Goal: Task Accomplishment & Management: Manage account settings

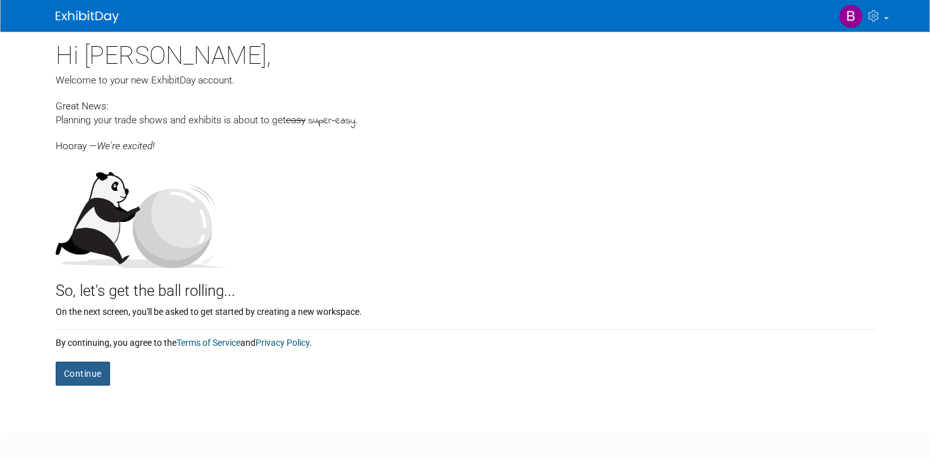
click at [94, 373] on button "Continue" at bounding box center [83, 374] width 54 height 24
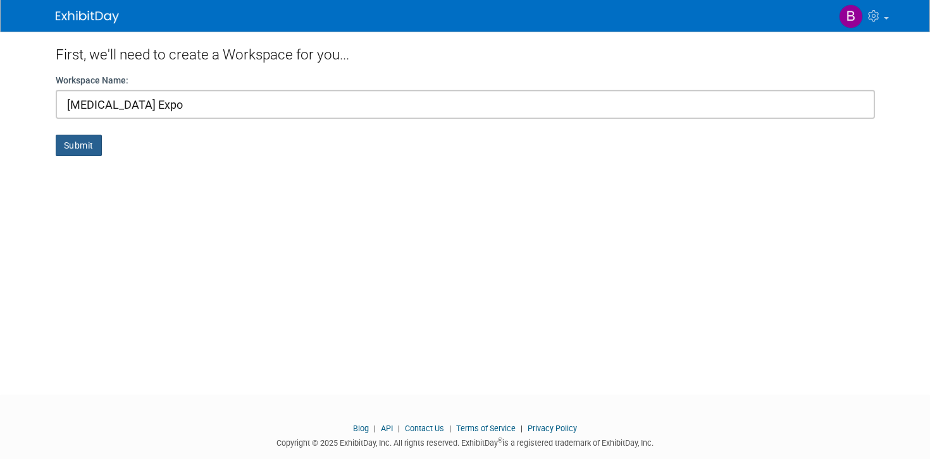
type input "T3 Expo"
click at [84, 141] on button "Submit" at bounding box center [79, 146] width 46 height 22
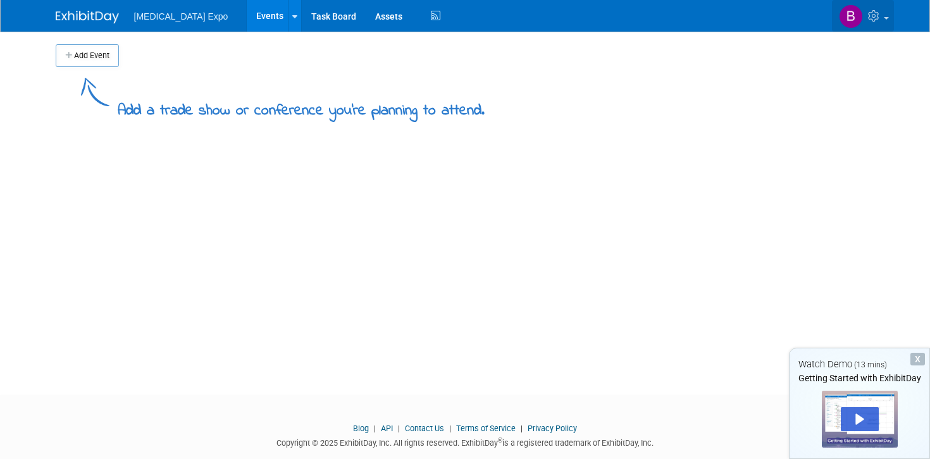
click at [851, 22] on img at bounding box center [851, 16] width 24 height 24
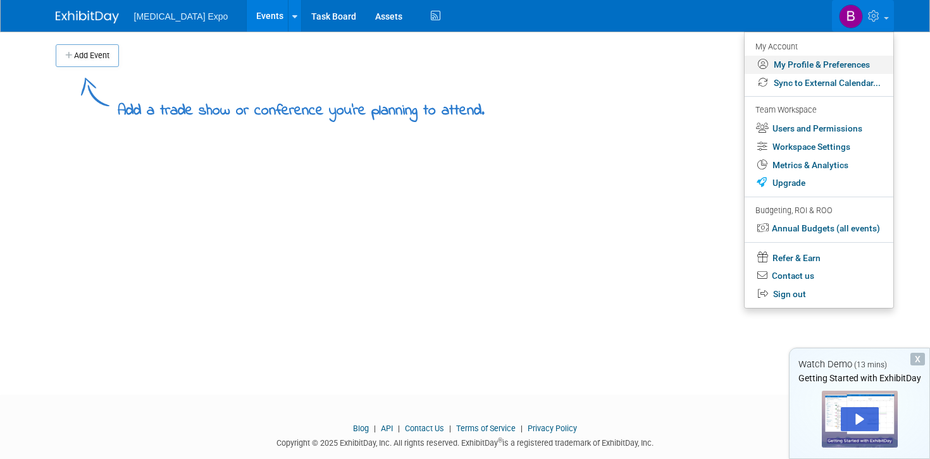
click at [810, 65] on link "My Profile & Preferences" at bounding box center [818, 65] width 149 height 18
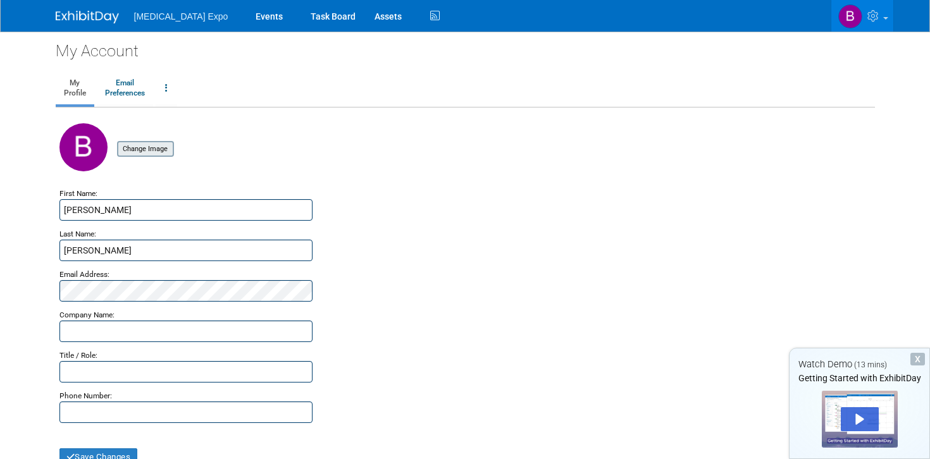
click at [145, 148] on input "file" at bounding box center [97, 149] width 151 height 14
click at [133, 90] on link "Email Preferences" at bounding box center [125, 89] width 56 height 32
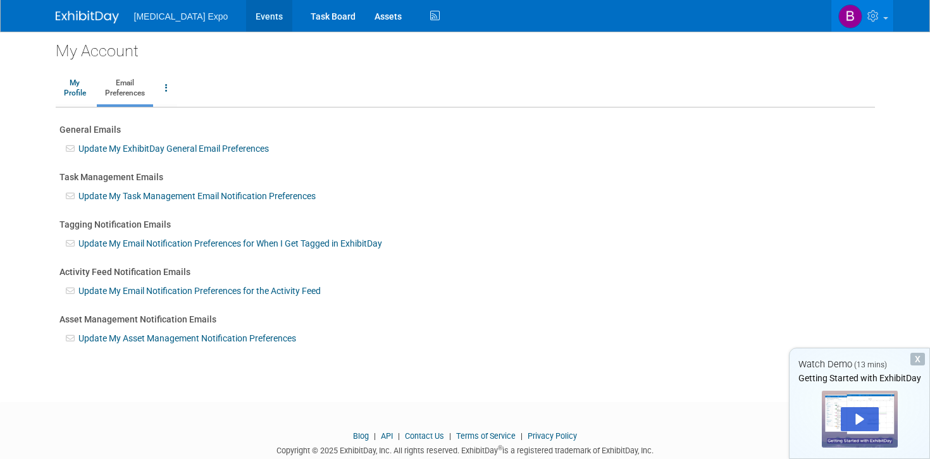
click at [246, 20] on link "Events" at bounding box center [269, 16] width 46 height 32
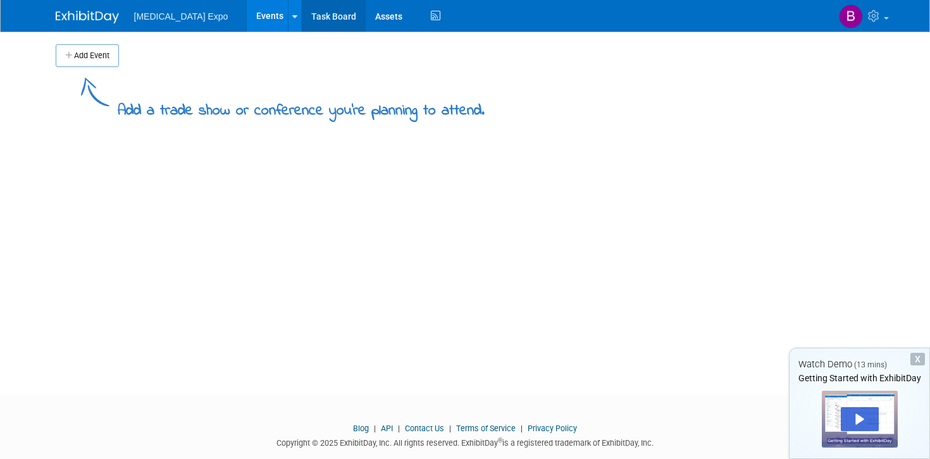
click at [302, 14] on link "Task Board" at bounding box center [334, 16] width 64 height 32
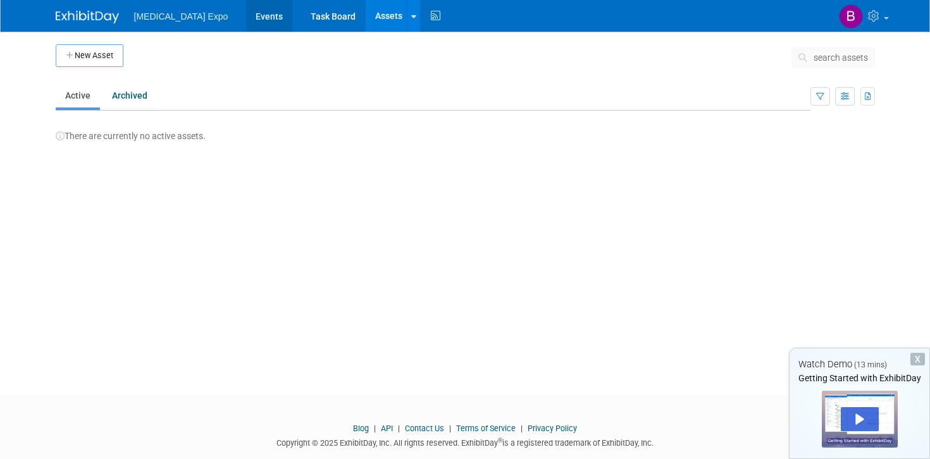
click at [246, 19] on link "Events" at bounding box center [269, 16] width 46 height 32
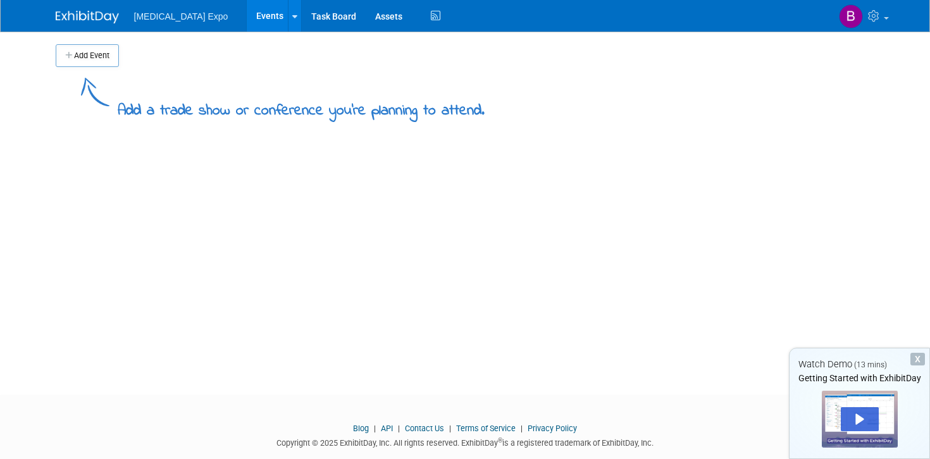
click at [883, 417] on div at bounding box center [860, 419] width 76 height 57
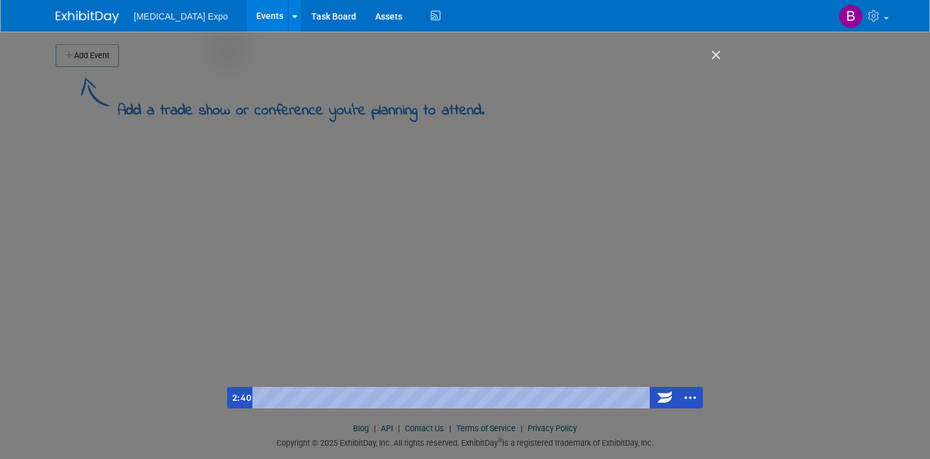
click at [450, 232] on div "Getting Started with ExhibitDay" at bounding box center [465, 230] width 476 height 358
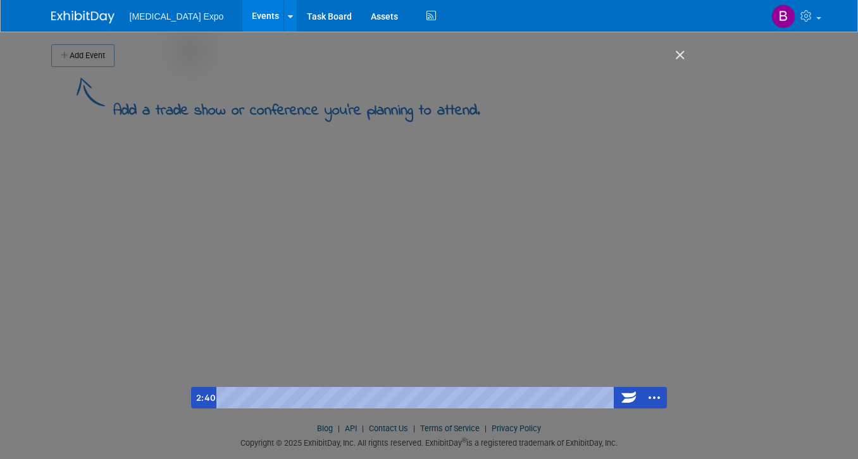
click at [480, 163] on div "Getting Started with ExhibitDay" at bounding box center [429, 230] width 476 height 358
click at [438, 254] on div "Getting Started with ExhibitDay" at bounding box center [429, 230] width 476 height 358
